Goal: Information Seeking & Learning: Learn about a topic

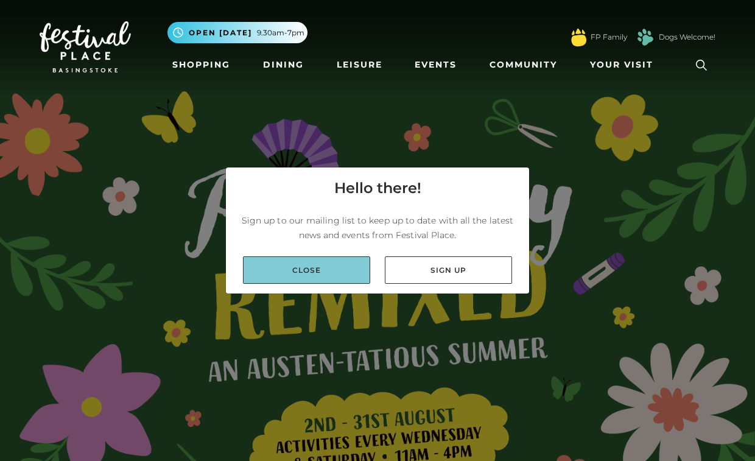
click at [292, 270] on link "Close" at bounding box center [306, 269] width 127 height 27
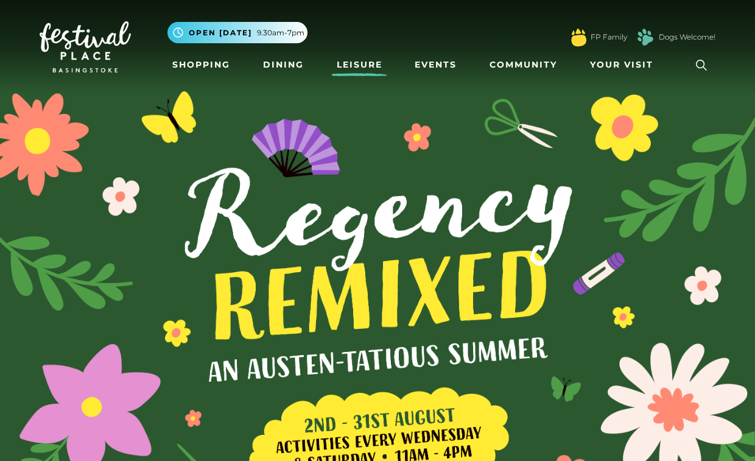
click at [355, 67] on link "Leisure" at bounding box center [359, 65] width 55 height 23
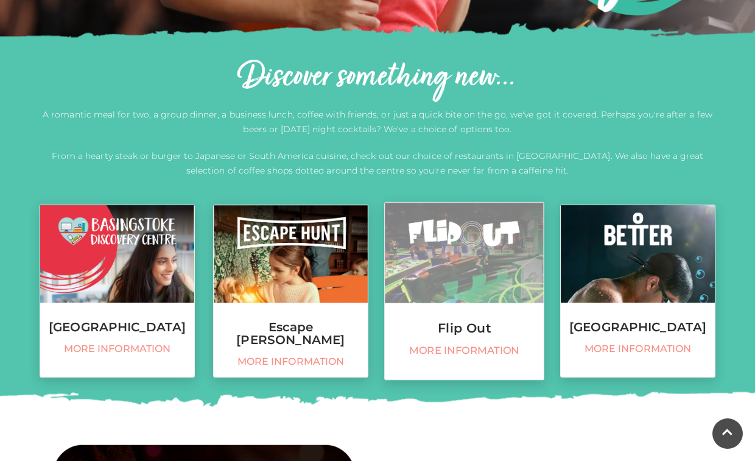
scroll to position [370, 0]
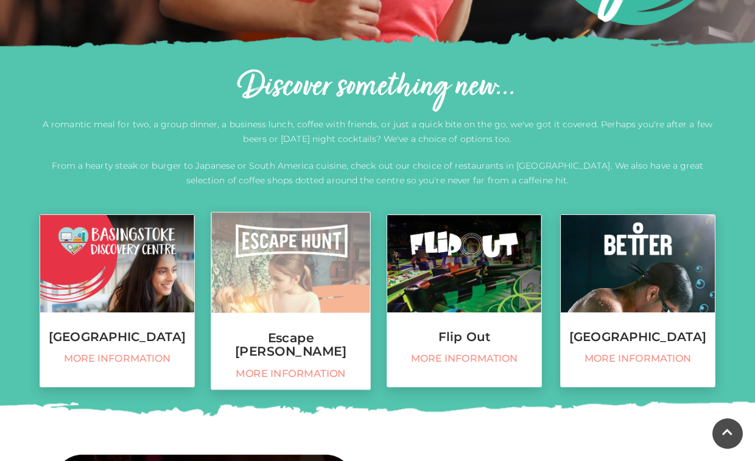
click at [282, 271] on img at bounding box center [290, 262] width 159 height 100
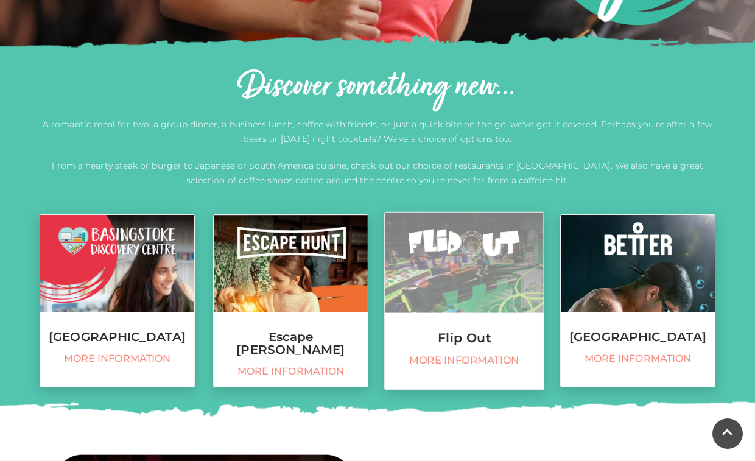
click at [467, 286] on img at bounding box center [464, 262] width 159 height 100
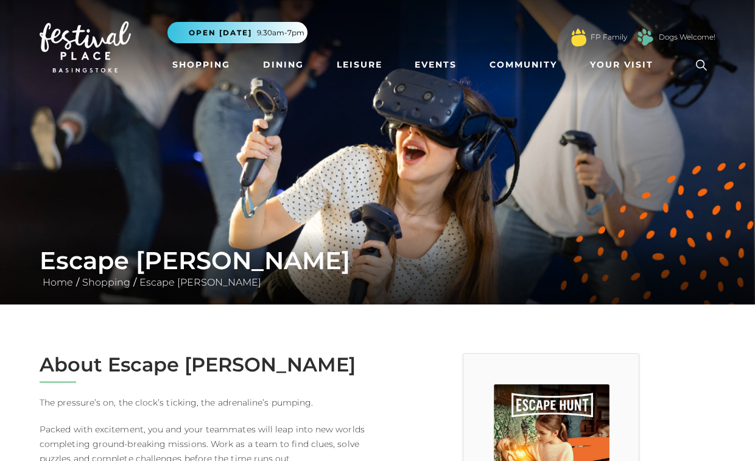
click at [220, 375] on h2 "About Escape Hunt" at bounding box center [204, 364] width 329 height 23
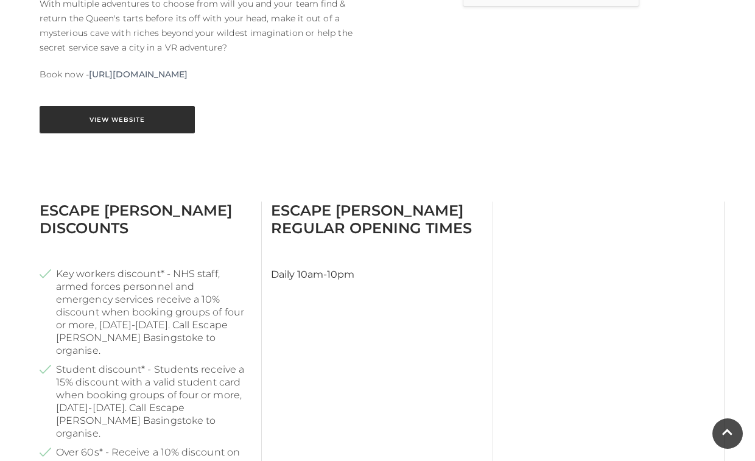
scroll to position [533, 0]
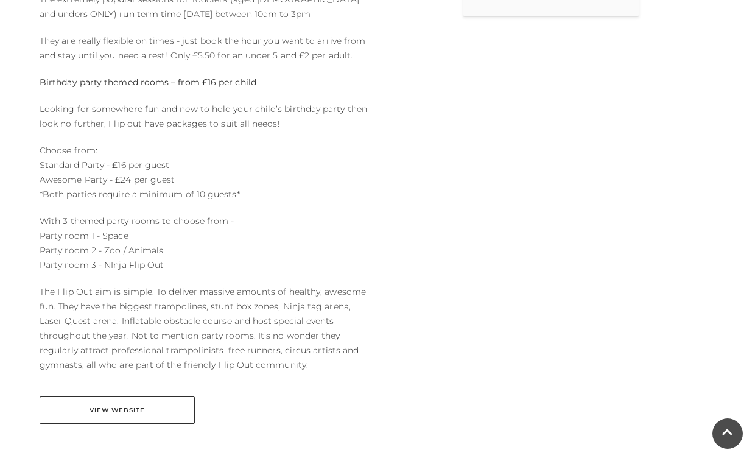
scroll to position [544, 0]
